Goal: Information Seeking & Learning: Learn about a topic

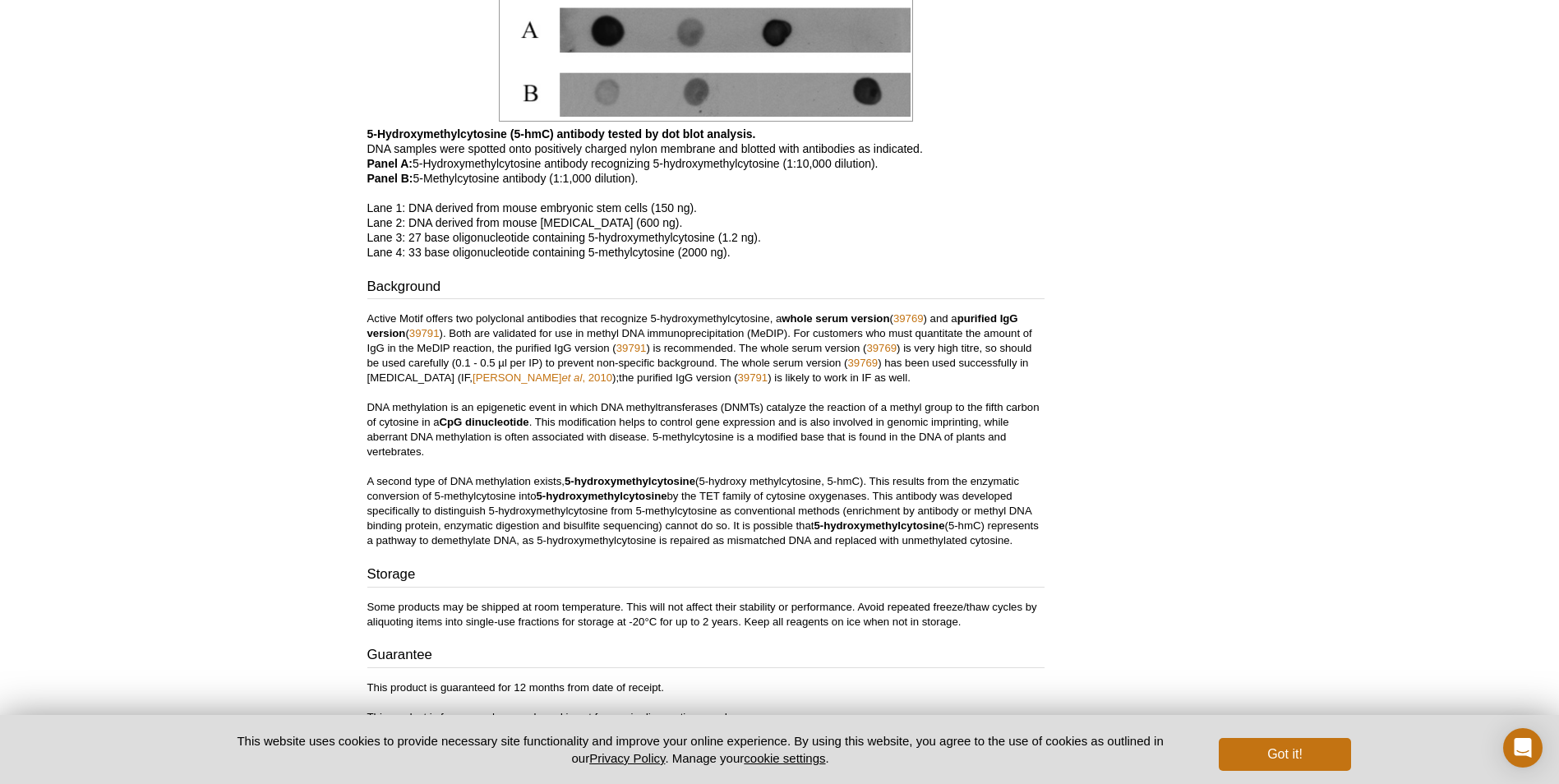
scroll to position [2036, 0]
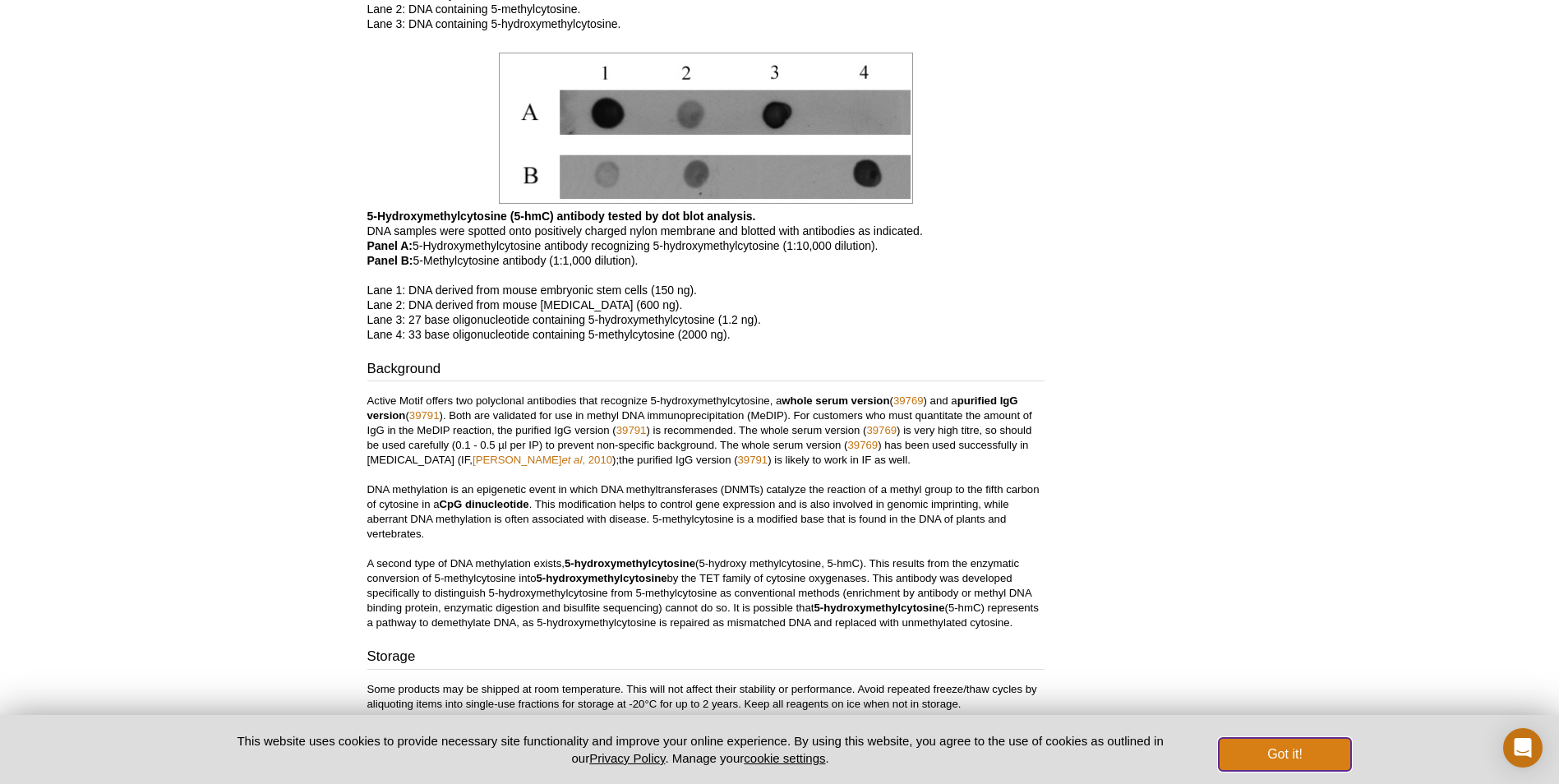
click at [1310, 747] on button "Got it!" at bounding box center [1284, 753] width 132 height 33
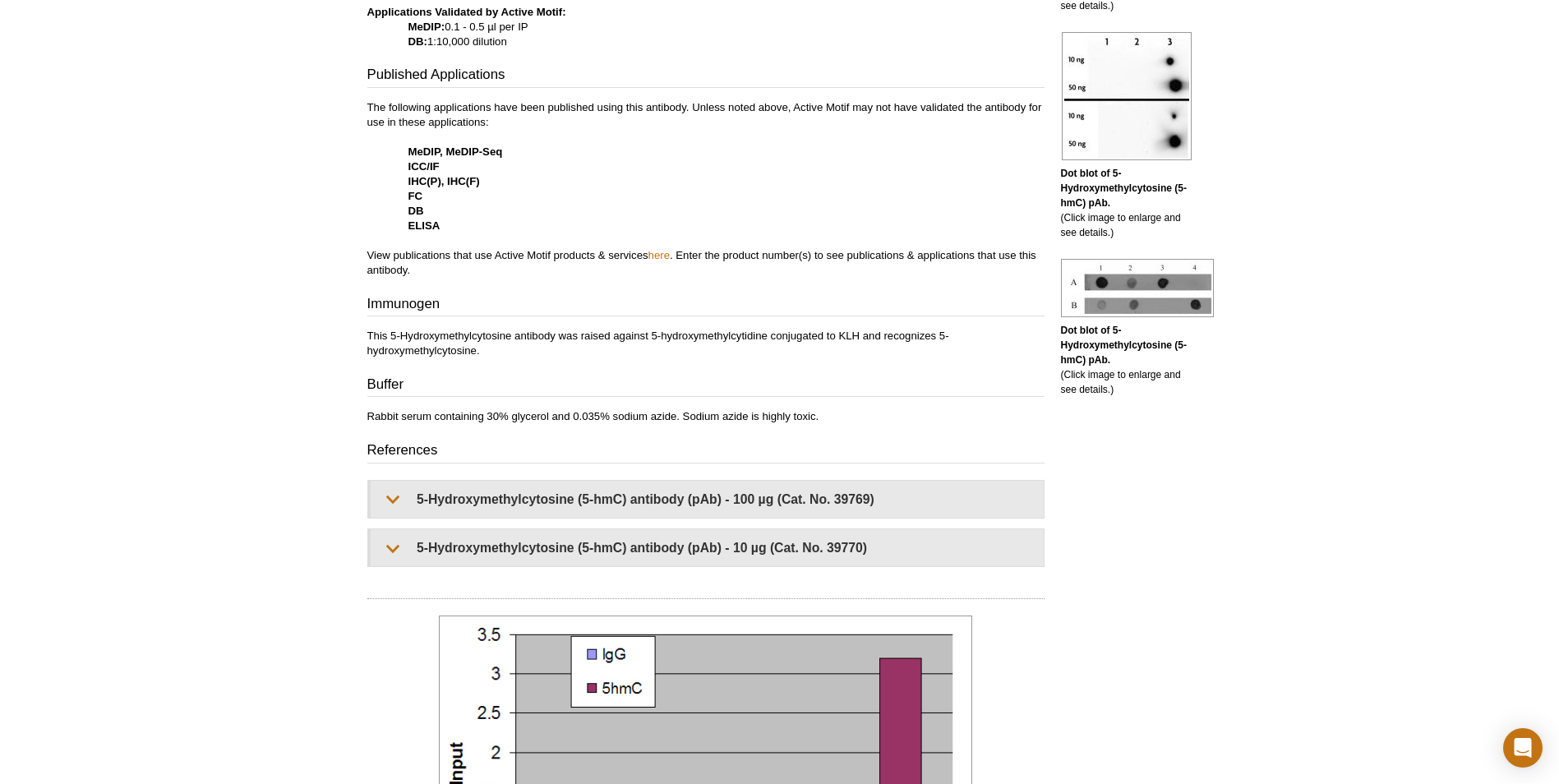
scroll to position [640, 0]
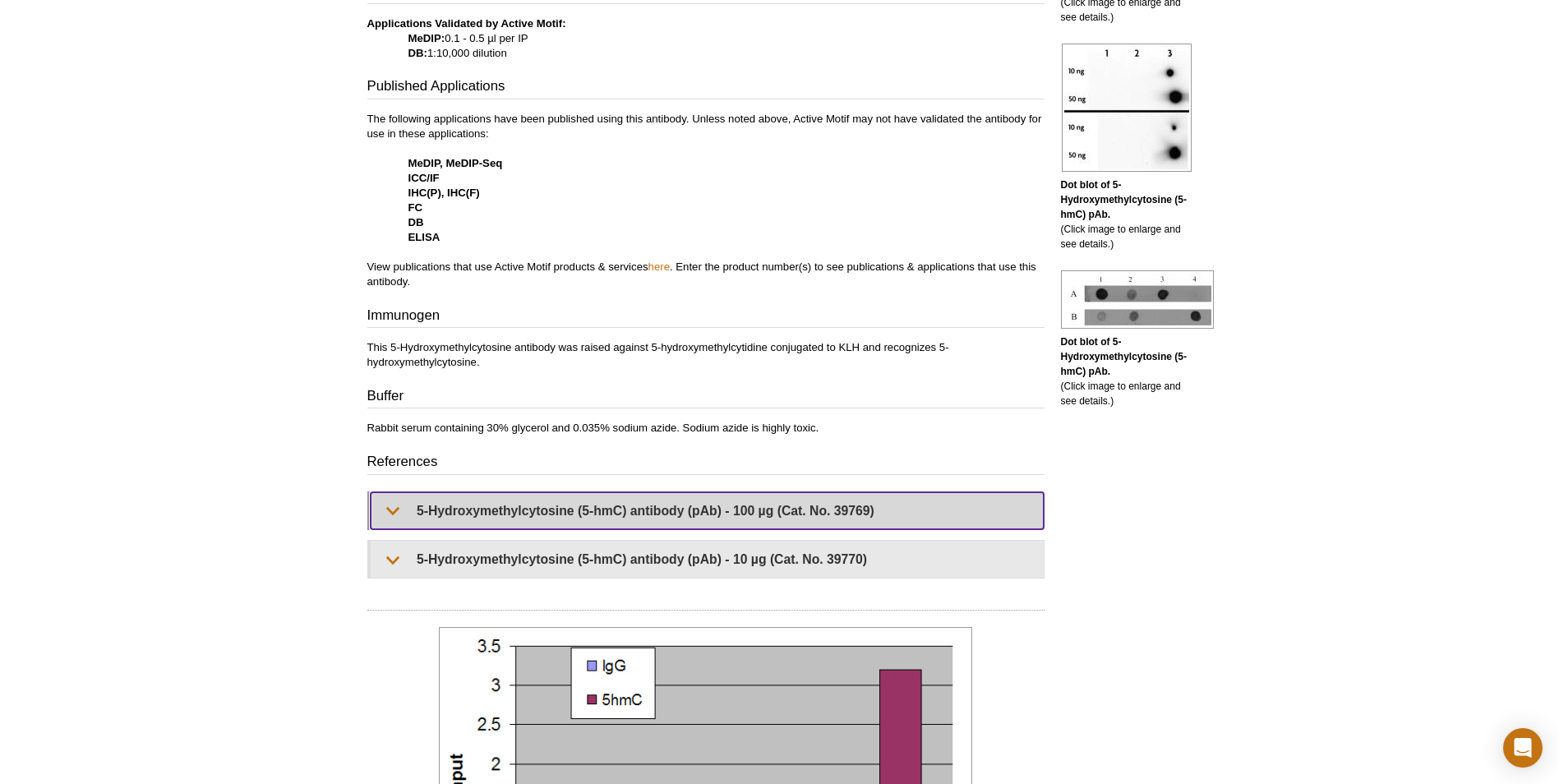
click at [761, 506] on summary "5-Hydroxymethylcytosine (5-hmC) antibody (pAb) - 100 µg (Cat. No. 39769)" at bounding box center [707, 511] width 673 height 37
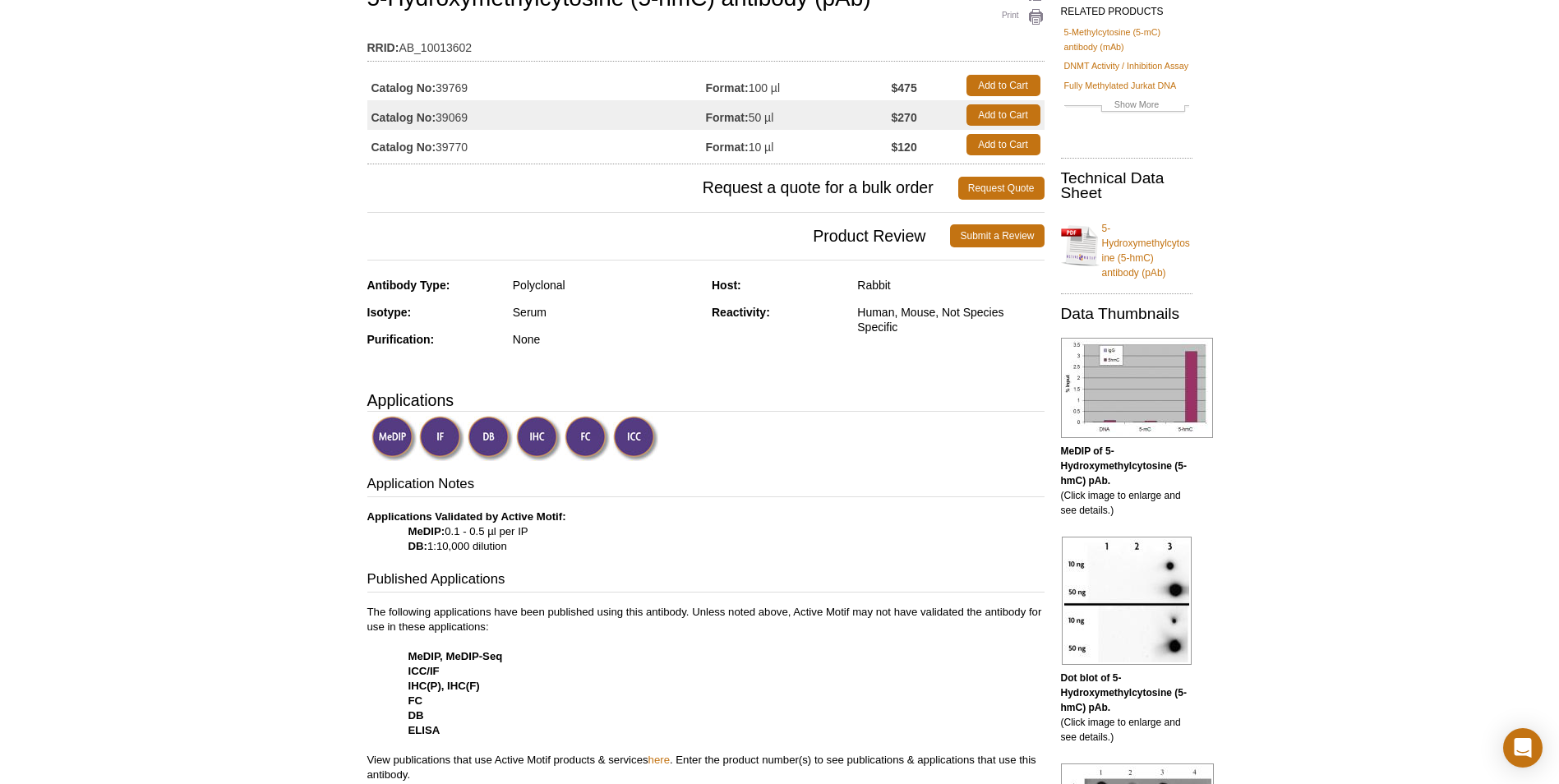
scroll to position [64, 0]
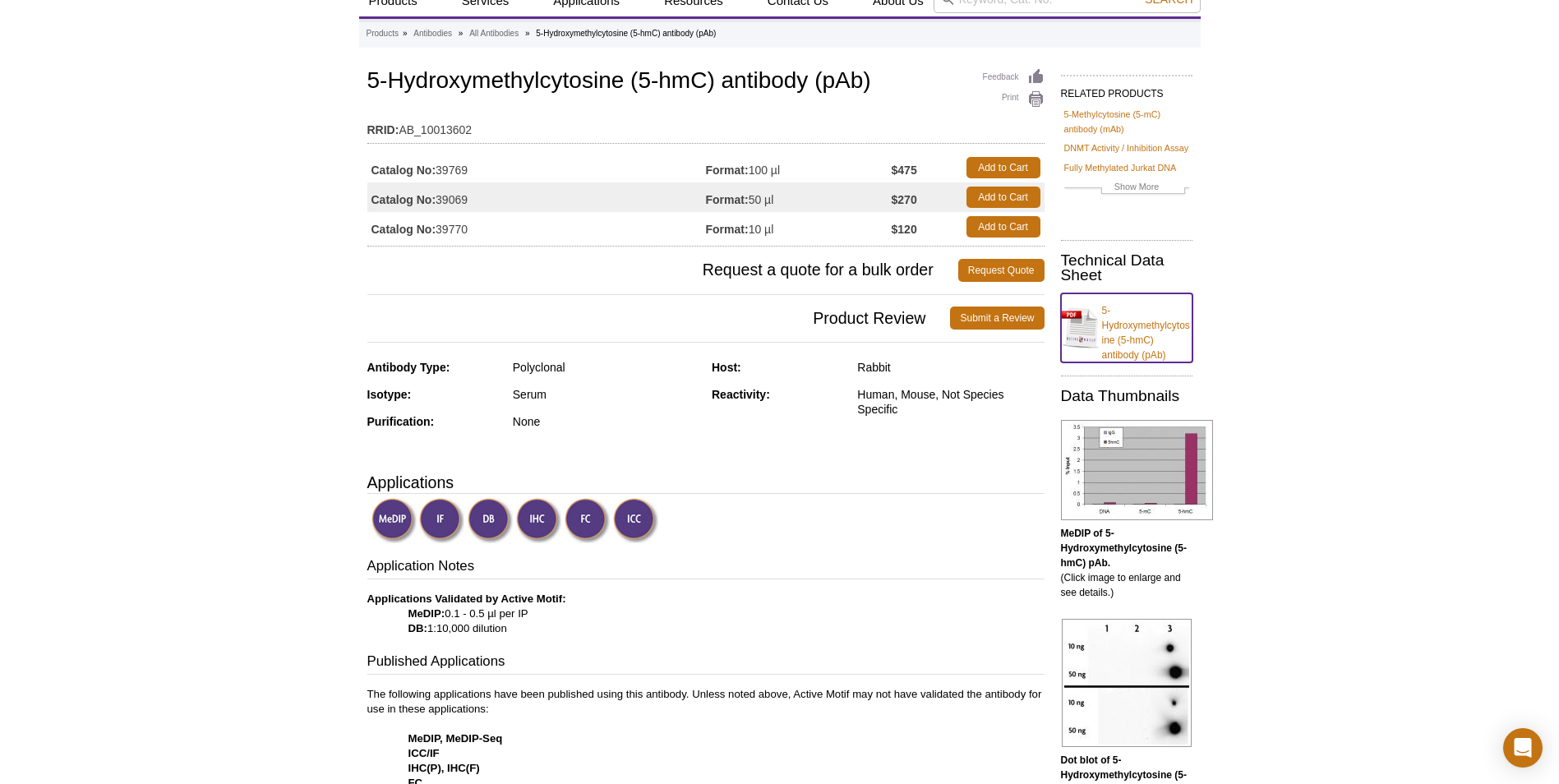
click at [1082, 321] on link "5-Hydroxymethylcytosine (5-hmC) antibody (pAb)" at bounding box center [1126, 328] width 132 height 69
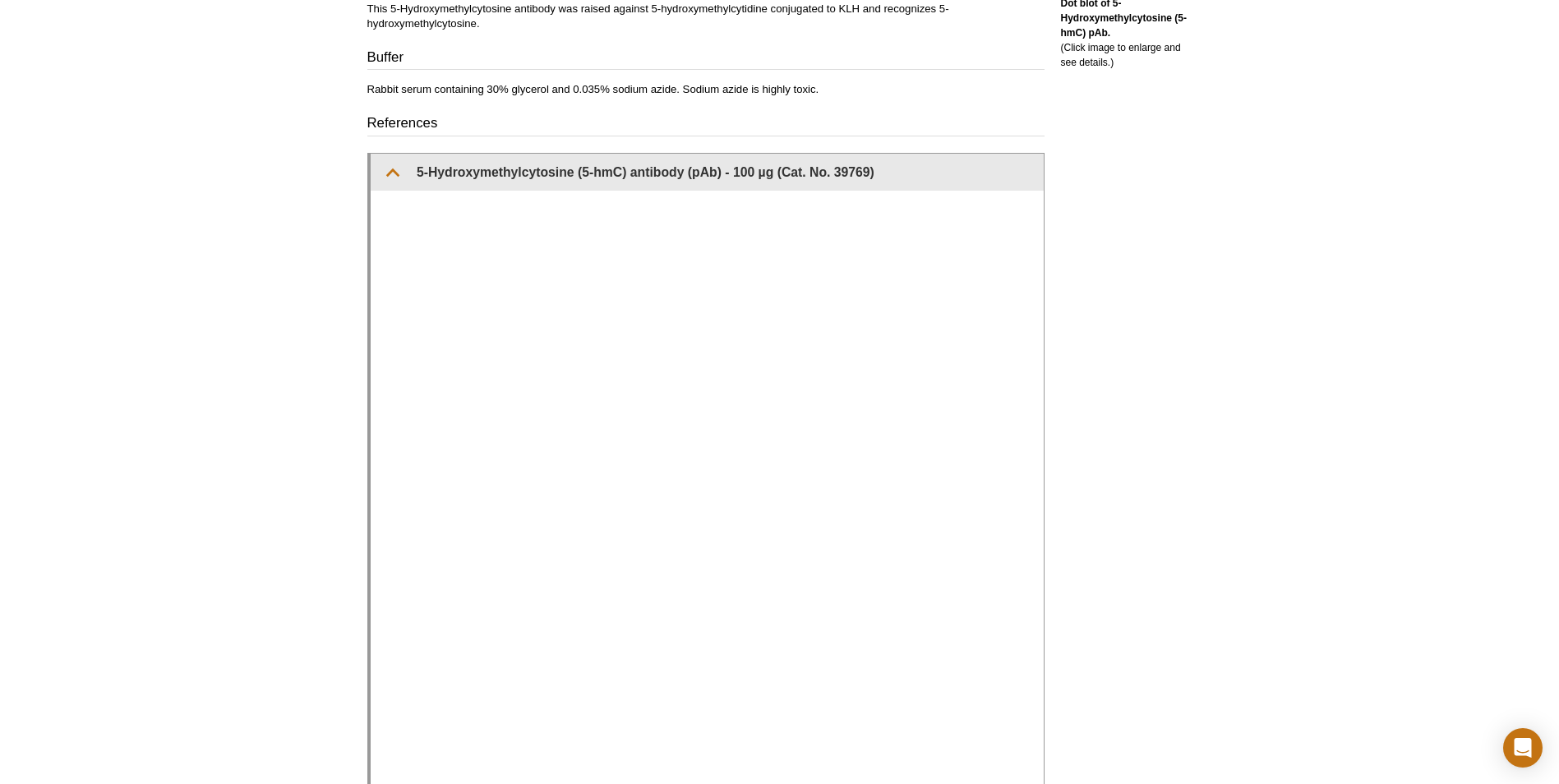
scroll to position [1050, 0]
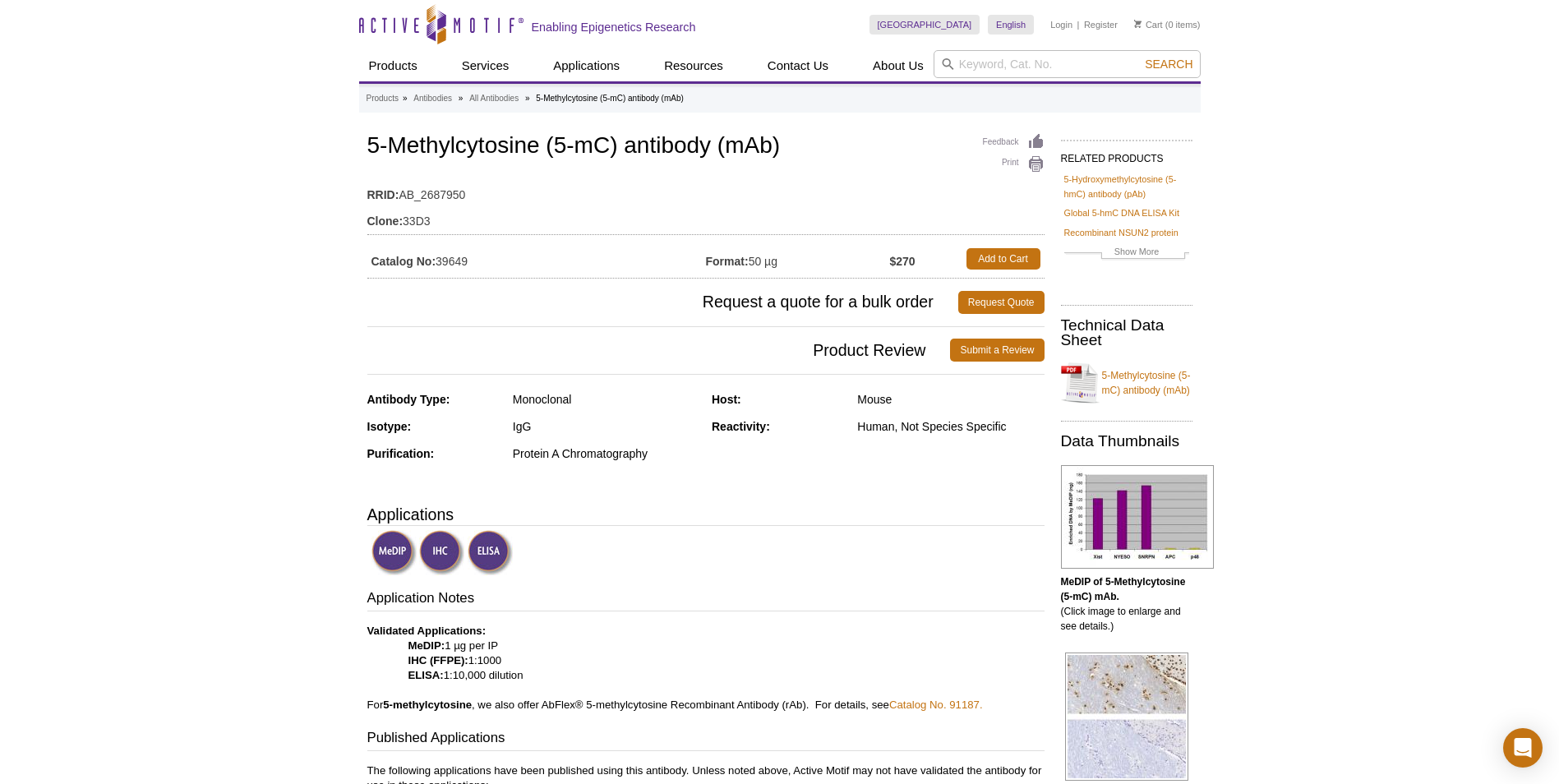
click at [857, 708] on p "Validated Applications: MeDIP: 1 µg per IP IHC (FFPE): 1:1000 ELISA: 1:10,000 d…" at bounding box center [706, 667] width 677 height 89
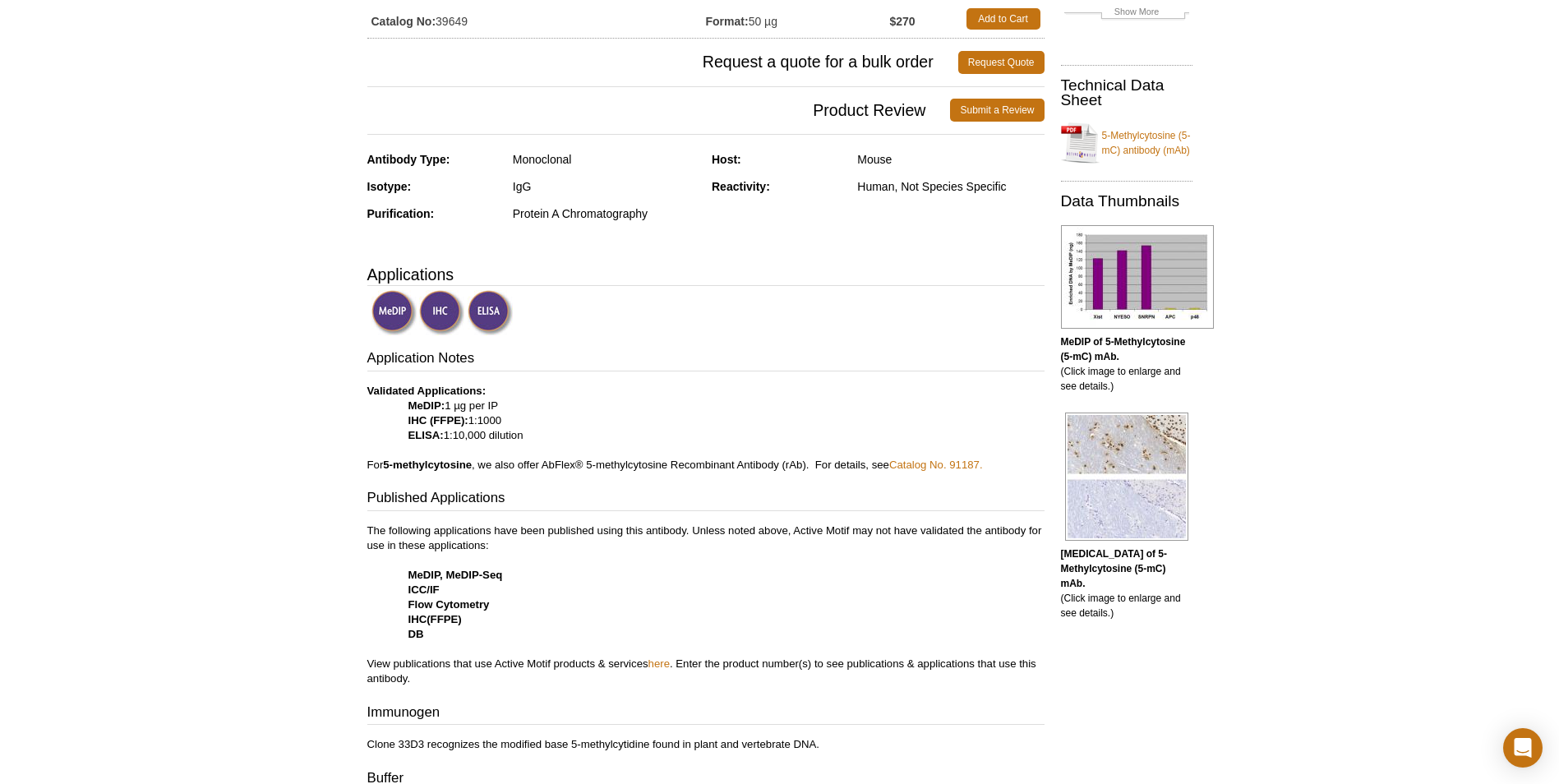
scroll to position [329, 0]
